Goal: Information Seeking & Learning: Learn about a topic

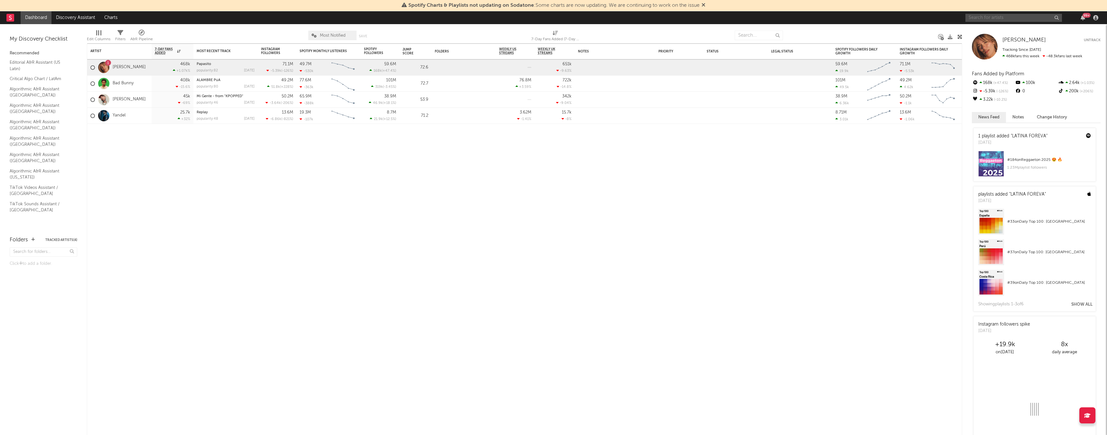
click at [978, 17] on input "text" at bounding box center [1013, 18] width 97 height 8
type input "juan duque"
click at [1001, 17] on input "juan duque" at bounding box center [1013, 18] width 97 height 8
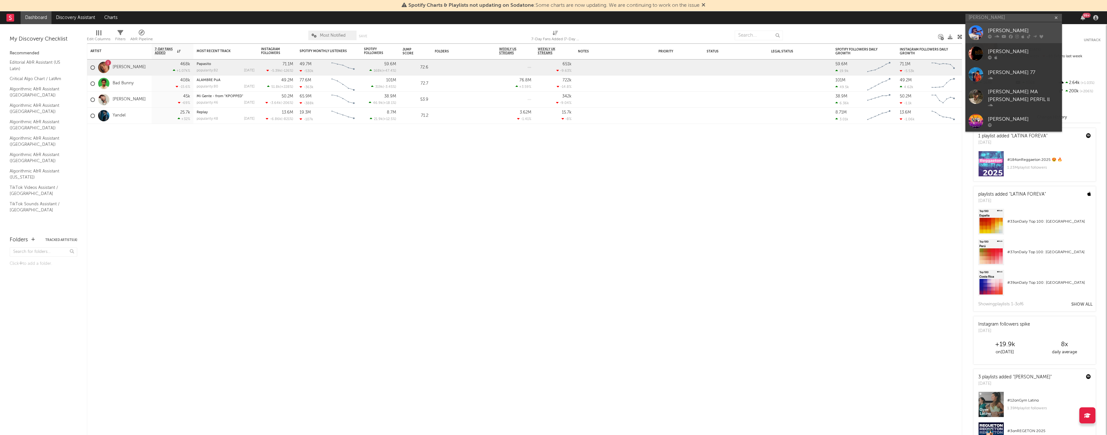
click at [982, 33] on div at bounding box center [975, 32] width 14 height 14
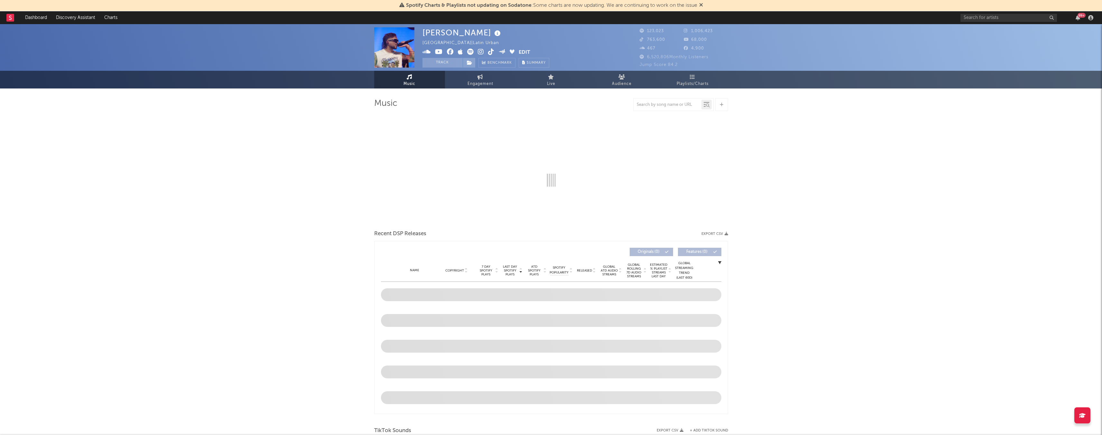
select select "6m"
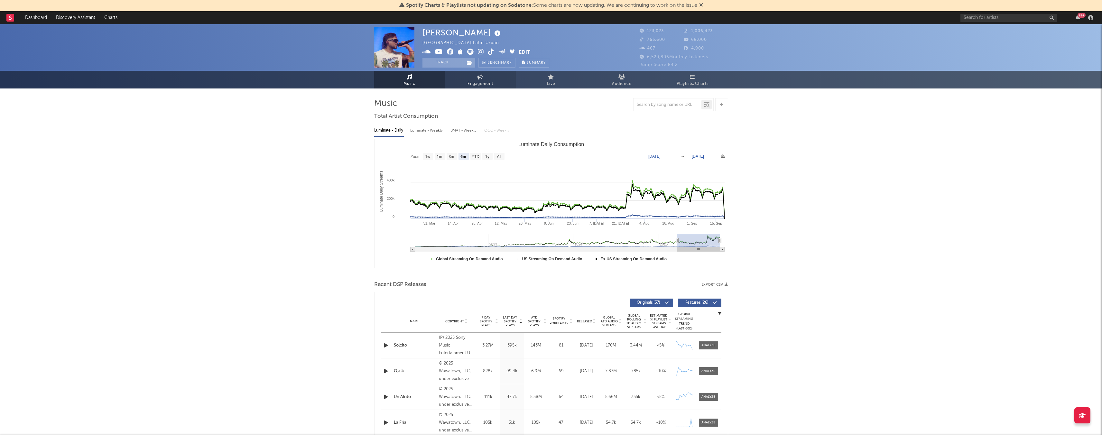
click at [479, 82] on span "Engagement" at bounding box center [480, 84] width 26 height 8
select select "1w"
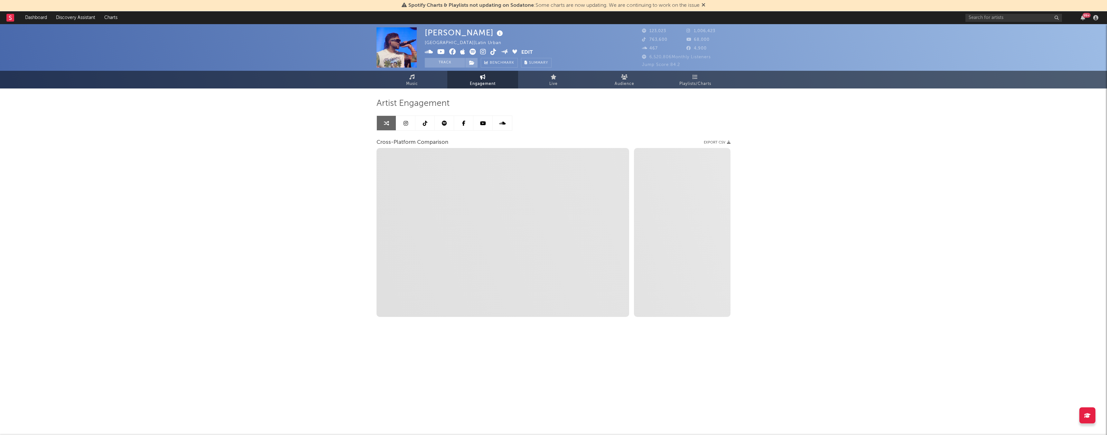
select select "1m"
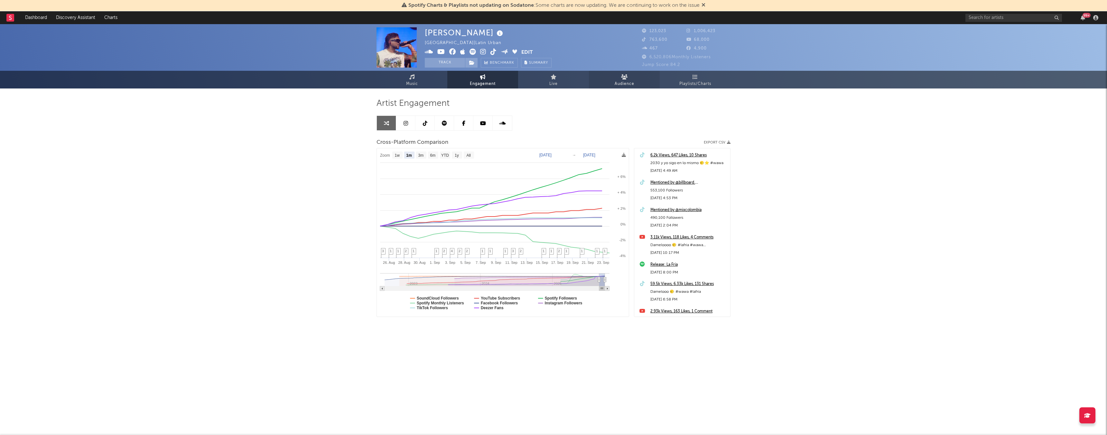
click at [631, 85] on span "Audience" at bounding box center [625, 84] width 20 height 8
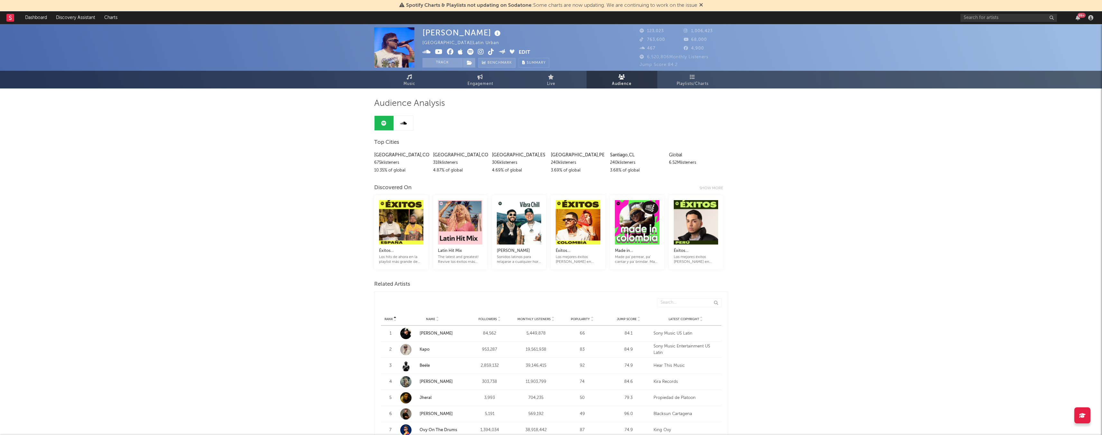
click at [508, 62] on span "Benchmark" at bounding box center [499, 63] width 24 height 8
click at [420, 76] on link "Music" at bounding box center [409, 80] width 71 height 18
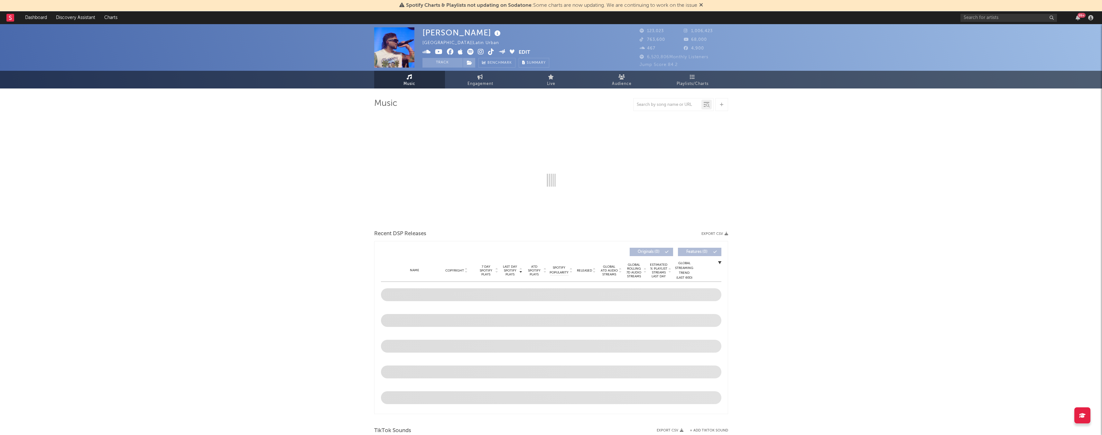
select select "6m"
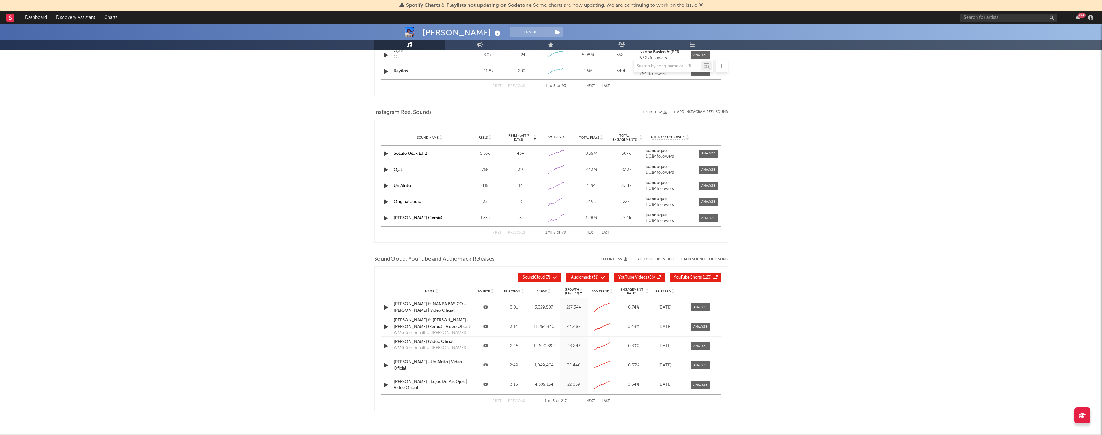
scroll to position [538, 0]
